Goal: Find specific page/section: Find specific page/section

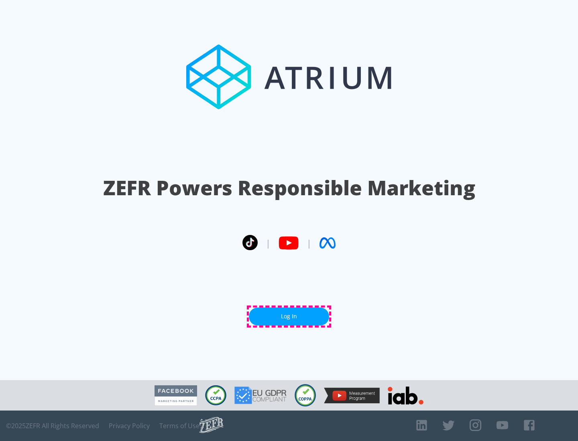
click at [289, 316] on link "Log In" at bounding box center [289, 317] width 80 height 18
